Goal: Complete application form

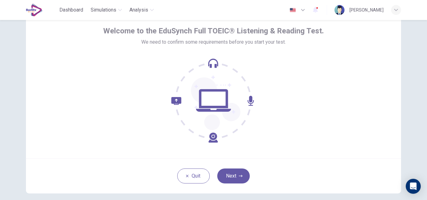
scroll to position [35, 0]
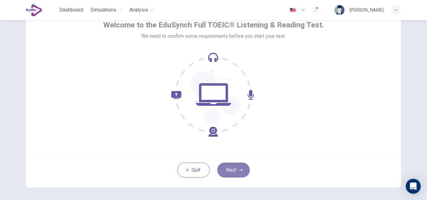
click at [231, 167] on button "Next" at bounding box center [233, 170] width 32 height 15
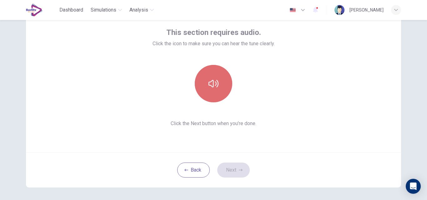
click at [215, 82] on icon "button" at bounding box center [213, 84] width 10 height 10
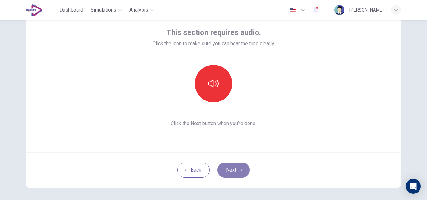
click at [239, 169] on icon "button" at bounding box center [241, 170] width 4 height 4
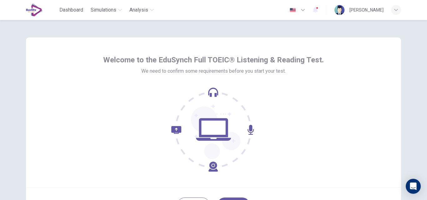
scroll to position [27, 0]
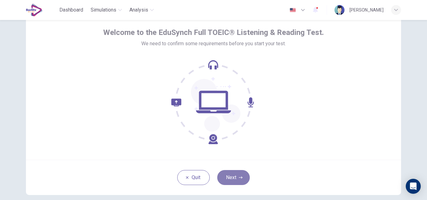
click at [243, 177] on button "Next" at bounding box center [233, 177] width 32 height 15
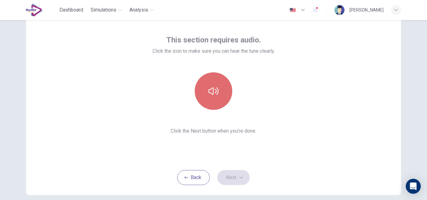
click at [221, 94] on button "button" at bounding box center [213, 90] width 37 height 37
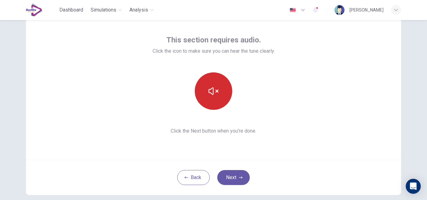
click at [221, 94] on button "button" at bounding box center [213, 90] width 37 height 37
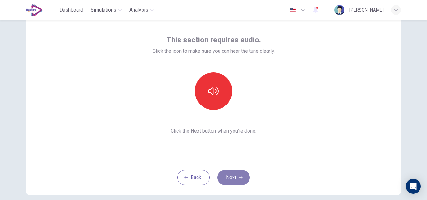
click at [239, 178] on icon "button" at bounding box center [241, 178] width 4 height 4
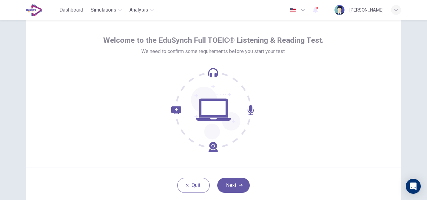
scroll to position [24, 0]
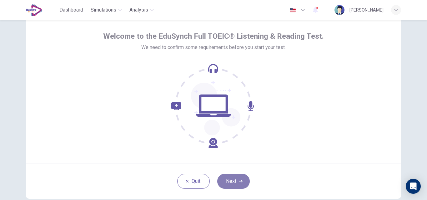
click at [240, 178] on button "Next" at bounding box center [233, 181] width 32 height 15
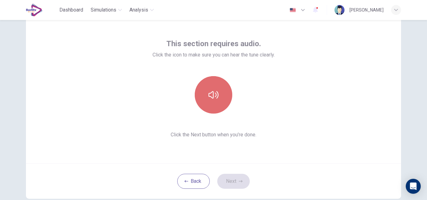
click at [211, 100] on icon "button" at bounding box center [213, 95] width 10 height 10
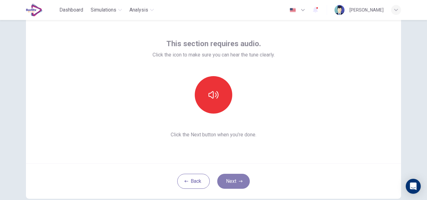
click at [234, 178] on button "Next" at bounding box center [233, 181] width 32 height 15
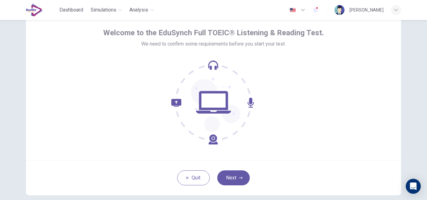
scroll to position [28, 0]
click at [239, 178] on icon "button" at bounding box center [241, 178] width 4 height 4
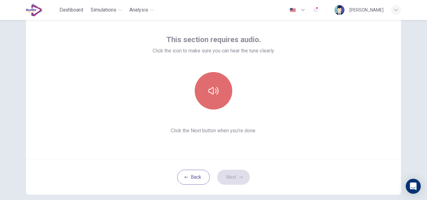
click at [203, 94] on button "button" at bounding box center [213, 90] width 37 height 37
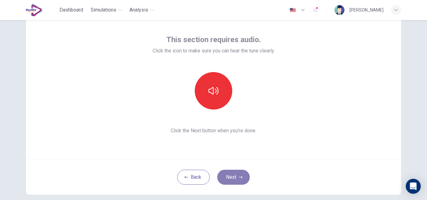
click at [230, 178] on button "Next" at bounding box center [233, 177] width 32 height 15
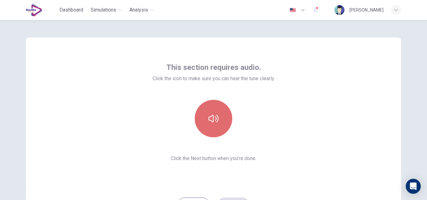
click at [211, 114] on icon "button" at bounding box center [213, 119] width 10 height 10
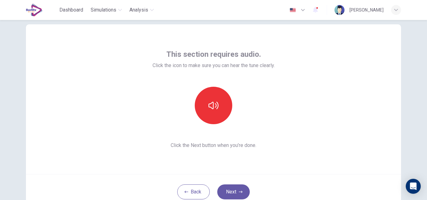
scroll to position [25, 0]
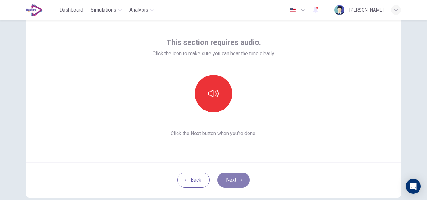
click at [227, 181] on button "Next" at bounding box center [233, 180] width 32 height 15
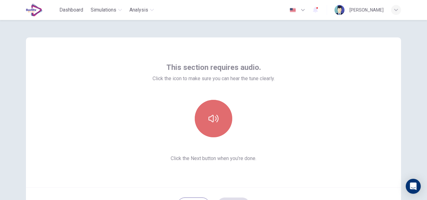
click at [219, 123] on button "button" at bounding box center [213, 118] width 37 height 37
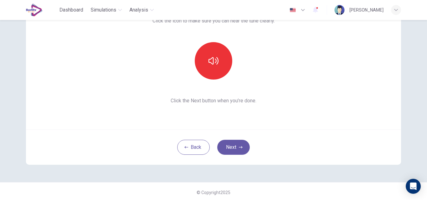
scroll to position [60, 0]
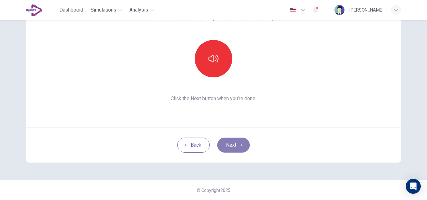
click at [225, 144] on button "Next" at bounding box center [233, 145] width 32 height 15
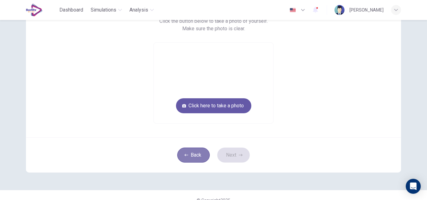
click at [201, 153] on button "Back" at bounding box center [193, 155] width 32 height 15
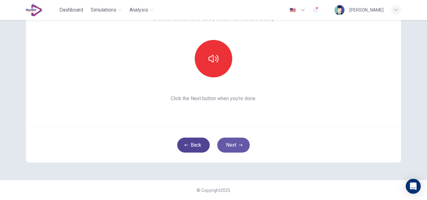
click at [197, 151] on button "Back" at bounding box center [193, 145] width 32 height 15
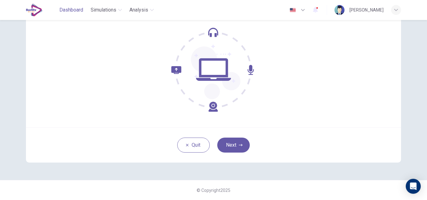
click at [62, 10] on span "Dashboard" at bounding box center [71, 9] width 24 height 7
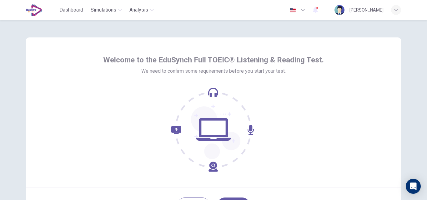
scroll to position [57, 0]
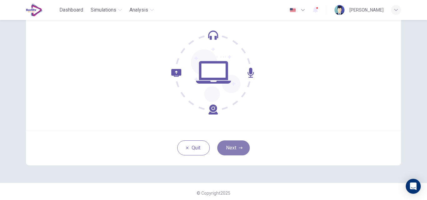
click at [232, 153] on button "Next" at bounding box center [233, 148] width 32 height 15
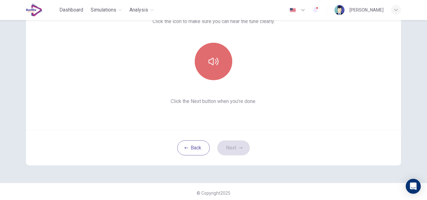
click at [218, 77] on button "button" at bounding box center [213, 61] width 37 height 37
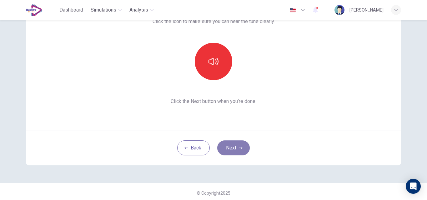
click at [236, 150] on button "Next" at bounding box center [233, 148] width 32 height 15
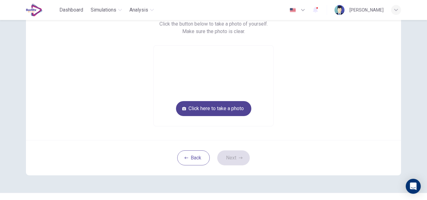
click at [233, 108] on button "Click here to take a photo" at bounding box center [213, 108] width 75 height 15
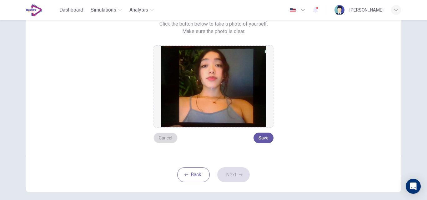
click at [165, 140] on button "Cancel" at bounding box center [165, 138] width 24 height 11
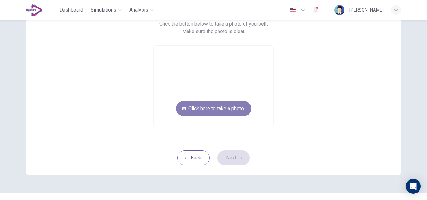
click at [222, 105] on button "Click here to take a photo" at bounding box center [213, 108] width 75 height 15
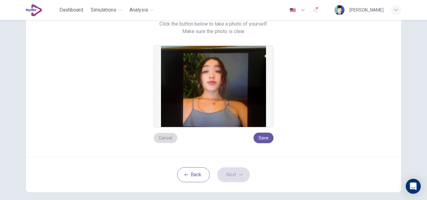
click at [168, 142] on button "Cancel" at bounding box center [165, 138] width 24 height 11
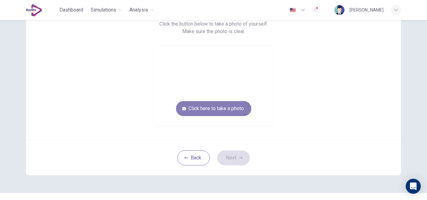
click at [197, 104] on button "Click here to take a photo" at bounding box center [213, 108] width 75 height 15
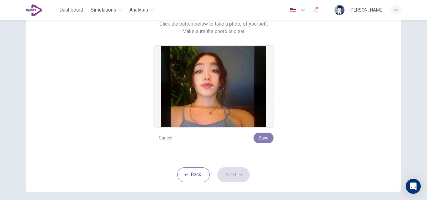
click at [263, 138] on button "Save" at bounding box center [263, 138] width 20 height 11
click at [240, 177] on button "Next" at bounding box center [233, 174] width 32 height 15
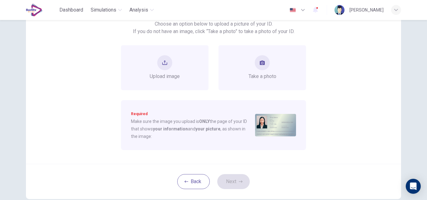
click at [354, 105] on div "Upload image of your ID. Choose an option below to upload a picture of your ID.…" at bounding box center [213, 72] width 375 height 184
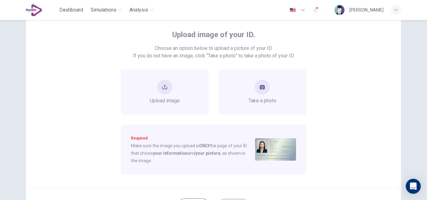
scroll to position [32, 0]
click at [171, 94] on div "Upload image" at bounding box center [165, 92] width 30 height 25
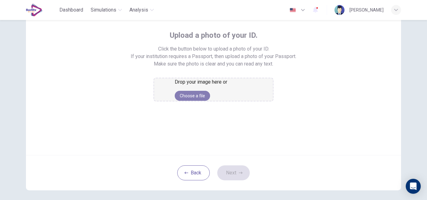
click at [210, 101] on button "Choose a file" at bounding box center [192, 96] width 35 height 10
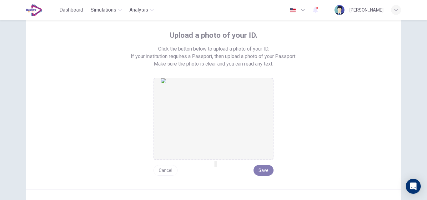
click at [268, 167] on button "Save" at bounding box center [263, 170] width 20 height 11
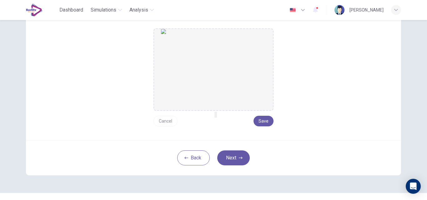
scroll to position [91, 0]
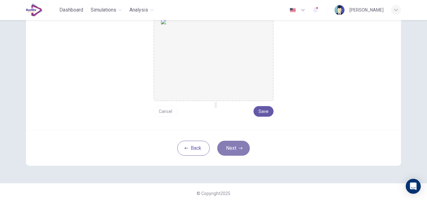
click at [231, 151] on button "Next" at bounding box center [233, 148] width 32 height 15
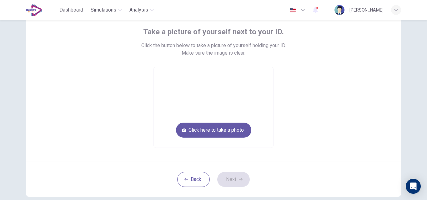
scroll to position [35, 0]
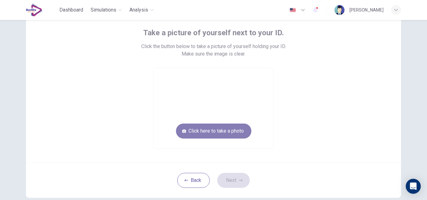
click at [234, 128] on button "Click here to take a photo" at bounding box center [213, 131] width 75 height 15
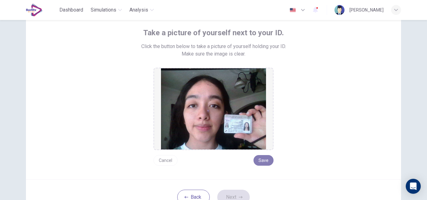
click at [266, 161] on button "Save" at bounding box center [263, 160] width 20 height 11
click at [239, 192] on button "Next" at bounding box center [233, 197] width 32 height 15
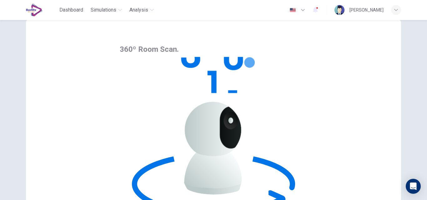
scroll to position [18, 0]
